Goal: Task Accomplishment & Management: Use online tool/utility

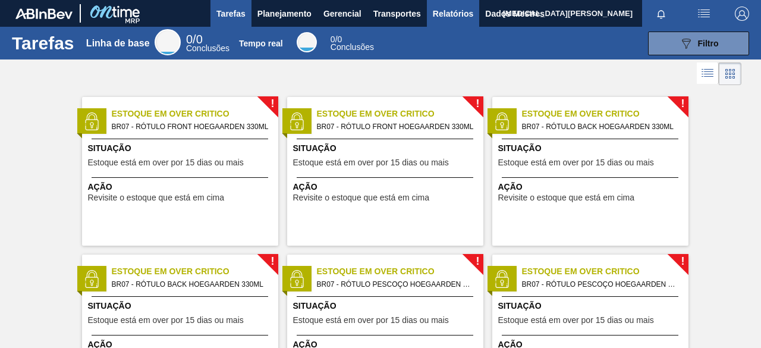
click at [442, 14] on font "Relatórios" at bounding box center [453, 14] width 40 height 10
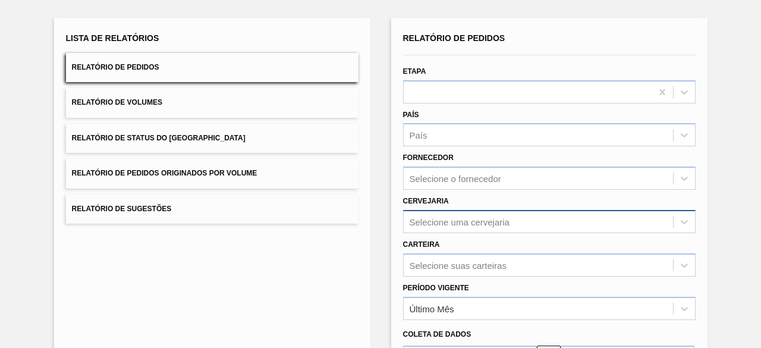
scroll to position [132, 0]
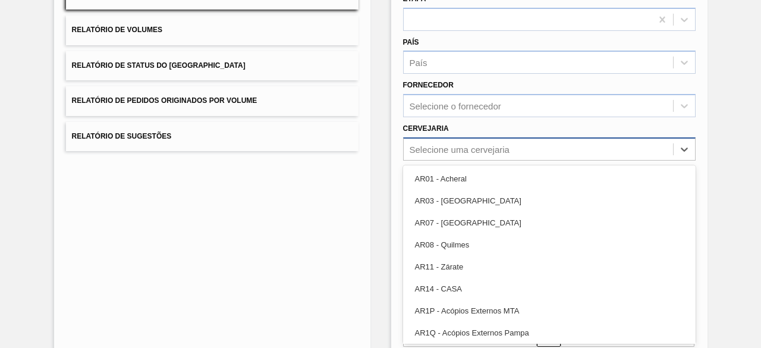
click at [488, 161] on div "option AR07 - [GEOGRAPHIC_DATA] focused, 3 of 92. 92 results available. Use Up …" at bounding box center [549, 148] width 293 height 23
click at [331, 224] on div "Lista de Relatórios Relatório de Pedidos Relatório de Volumes Relatório de Stat…" at bounding box center [212, 174] width 316 height 459
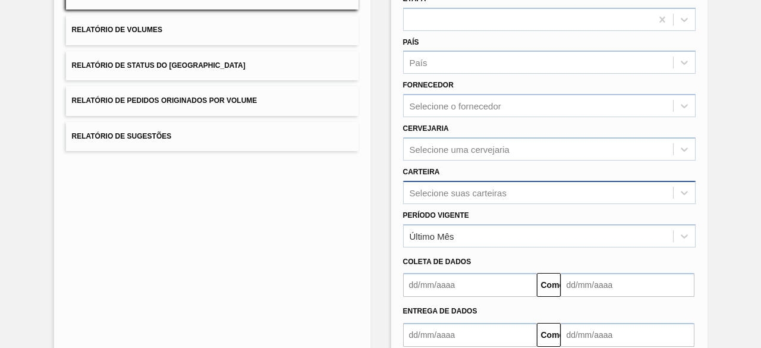
scroll to position [175, 0]
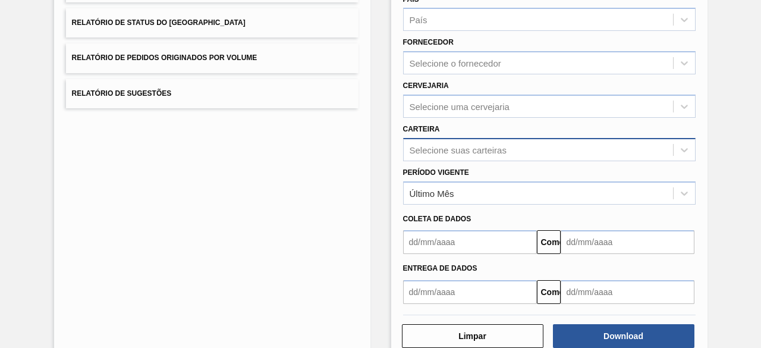
click at [466, 161] on div "Selecione suas carteiras" at bounding box center [549, 149] width 293 height 23
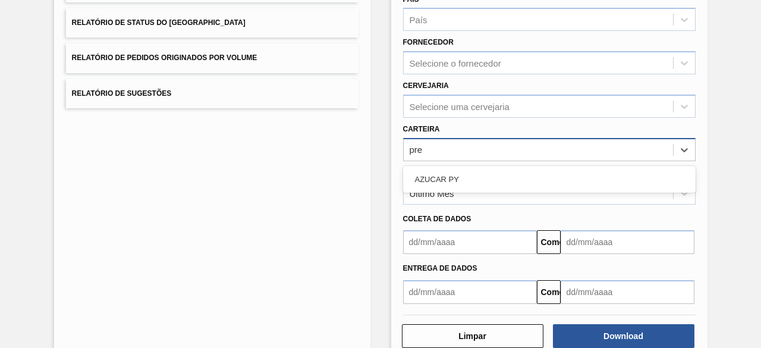
type input "pr"
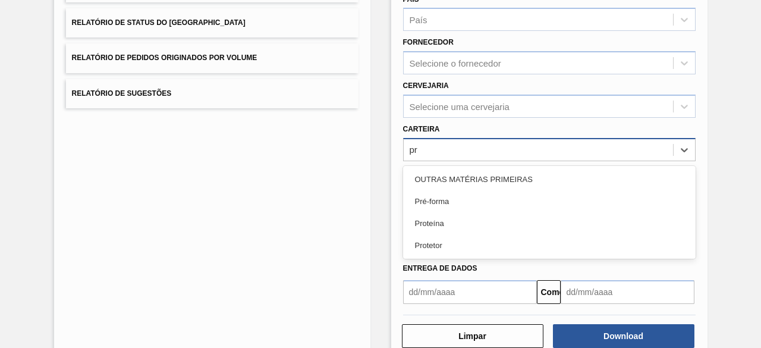
click at [468, 202] on div "Pré-forma" at bounding box center [549, 201] width 293 height 22
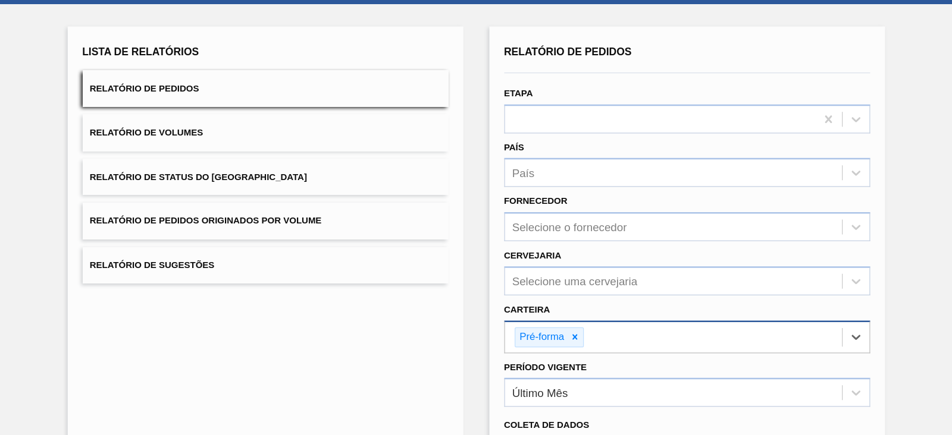
scroll to position [0, 0]
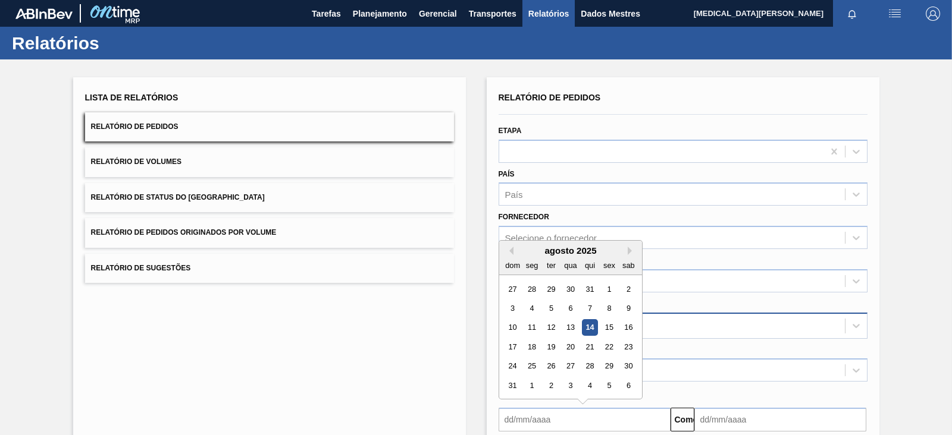
click at [642, 347] on input "text" at bounding box center [584, 420] width 172 height 24
click at [513, 250] on div "agosto de 2025" at bounding box center [570, 251] width 143 height 10
click at [509, 249] on button "[PERSON_NAME]" at bounding box center [509, 251] width 8 height 8
click at [550, 285] on div "1" at bounding box center [550, 289] width 16 height 16
type input "[DATE]"
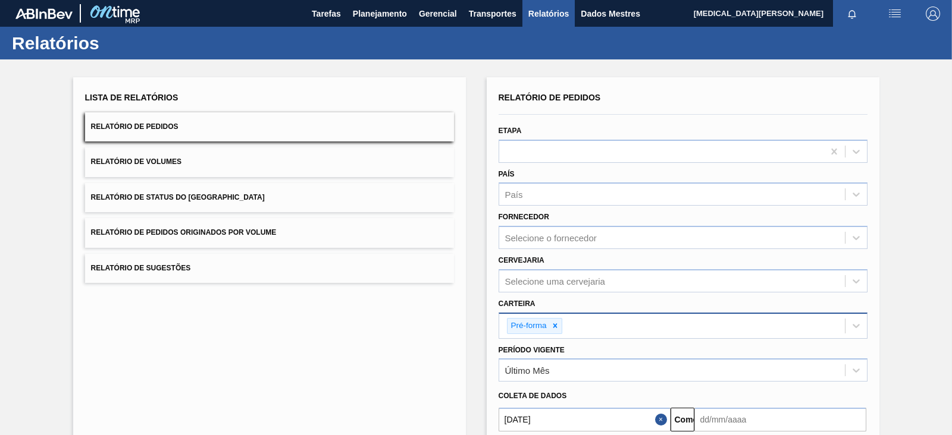
click at [730, 347] on input "text" at bounding box center [780, 420] width 172 height 24
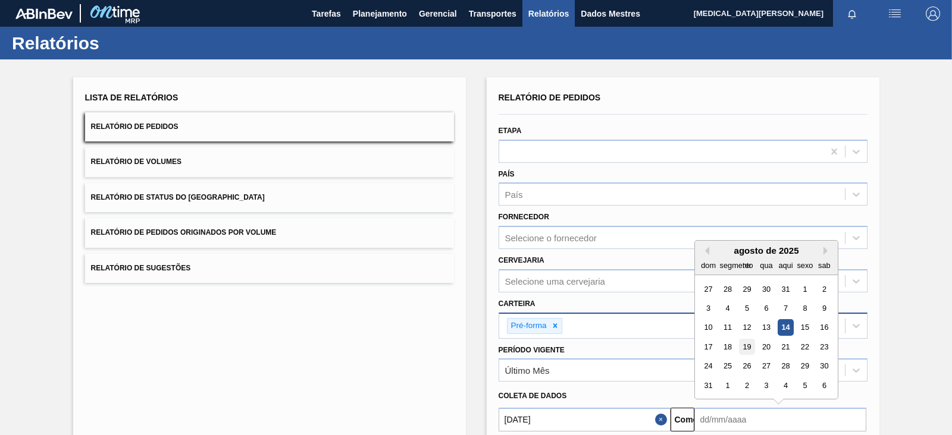
click at [746, 346] on font "19" at bounding box center [746, 347] width 8 height 9
type input "[DATE]"
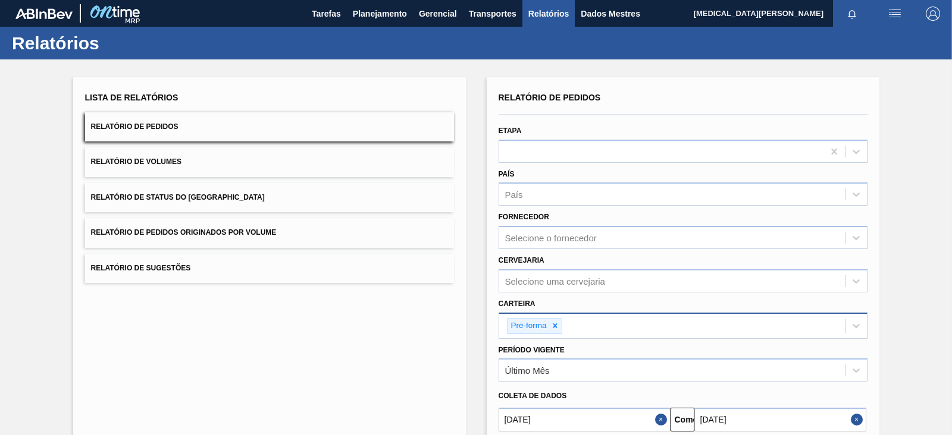
click at [761, 340] on div "Lista de Relatórios Relatório de Pedidos Relatório de Volumes Relatório de Stat…" at bounding box center [476, 306] width 952 height 494
click at [761, 267] on div "Lista de Relatórios Relatório de Pedidos Relatório de Volumes Relatório de Stat…" at bounding box center [476, 306] width 952 height 494
click at [761, 347] on div "Lista de Relatórios Relatório de Pedidos Relatório de Volumes Relatório de Stat…" at bounding box center [476, 306] width 952 height 494
click at [661, 347] on button "Fechar" at bounding box center [662, 420] width 15 height 24
click at [761, 347] on div "Lista de Relatórios Relatório de Pedidos Relatório de Volumes Relatório de Stat…" at bounding box center [476, 306] width 952 height 494
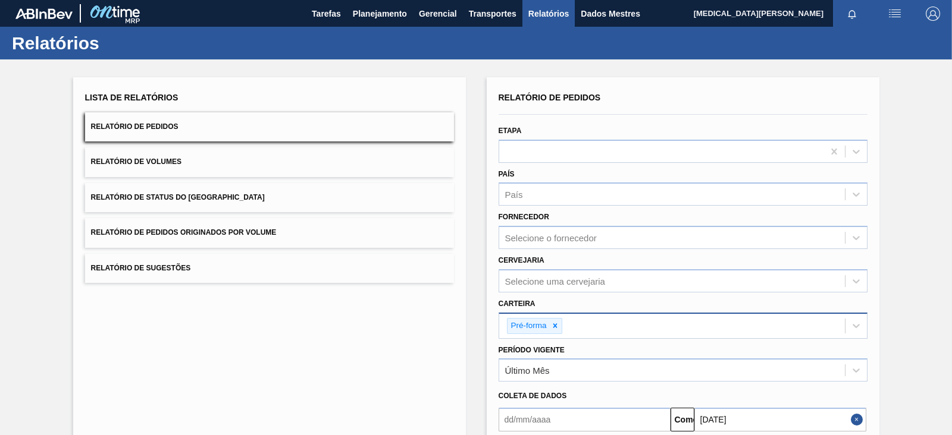
click at [627, 347] on input "text" at bounding box center [584, 420] width 172 height 24
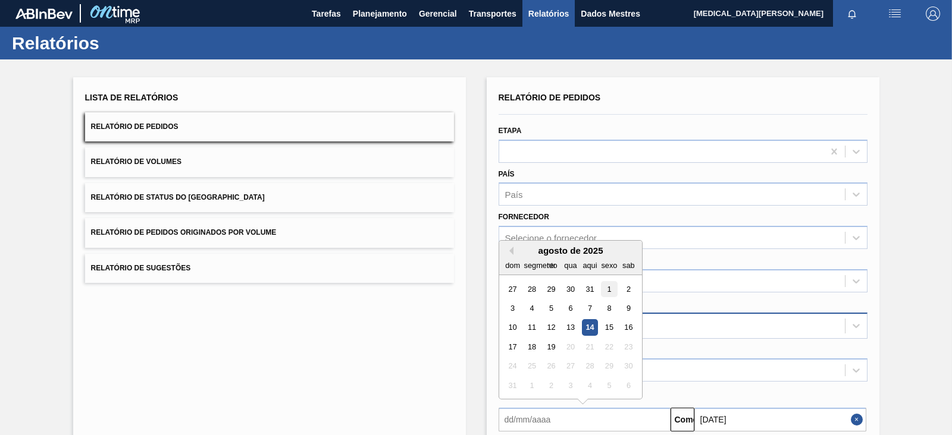
click at [607, 290] on font "1" at bounding box center [609, 289] width 4 height 9
type input "[DATE]"
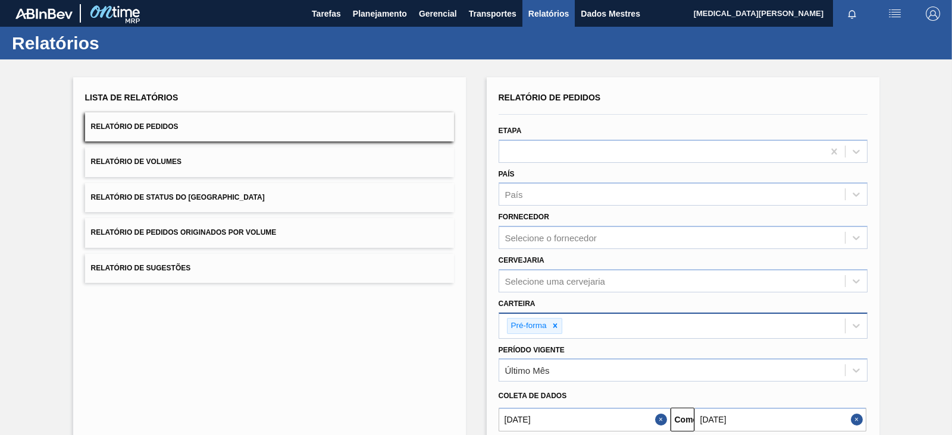
click at [761, 318] on div "Lista de Relatórios Relatório de Pedidos Relatório de Volumes Relatório de Stat…" at bounding box center [476, 306] width 952 height 494
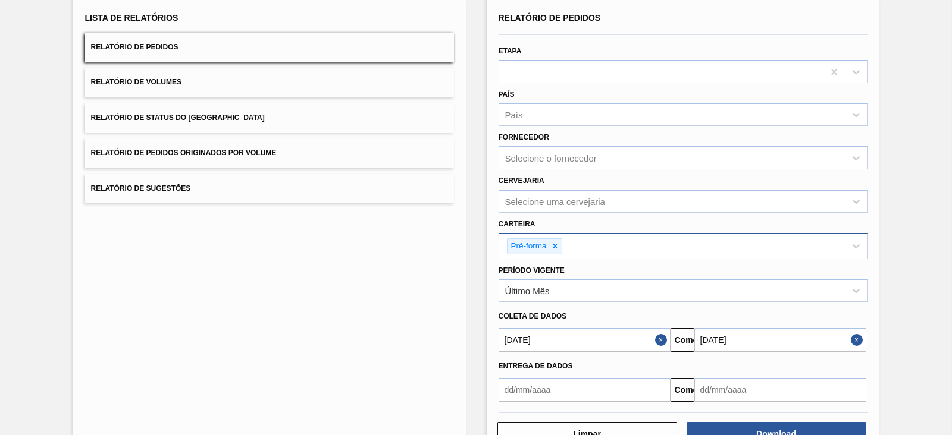
scroll to position [116, 0]
